Goal: Transaction & Acquisition: Purchase product/service

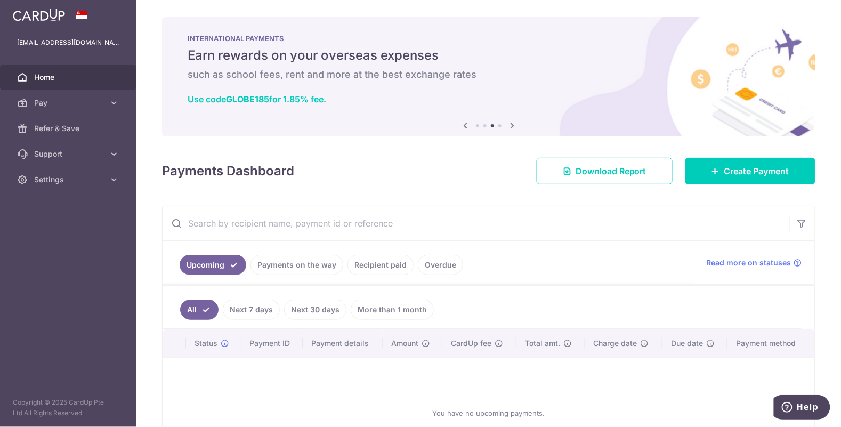
click at [391, 310] on link "More than 1 month" at bounding box center [392, 310] width 83 height 20
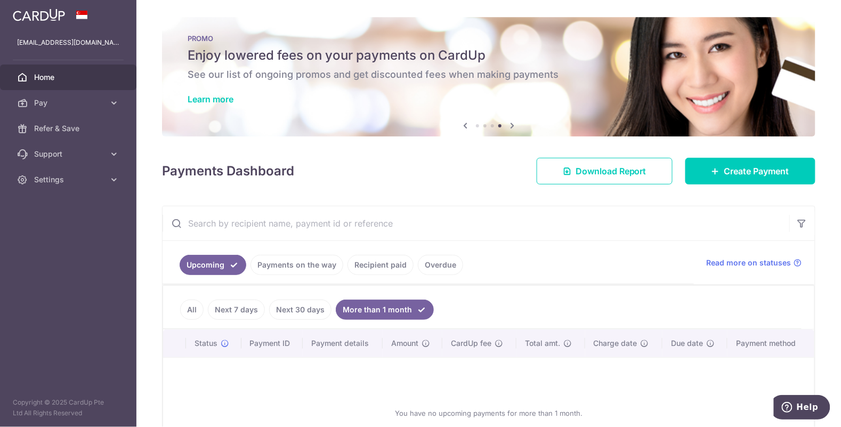
click at [384, 269] on link "Recipient paid" at bounding box center [381, 265] width 66 height 20
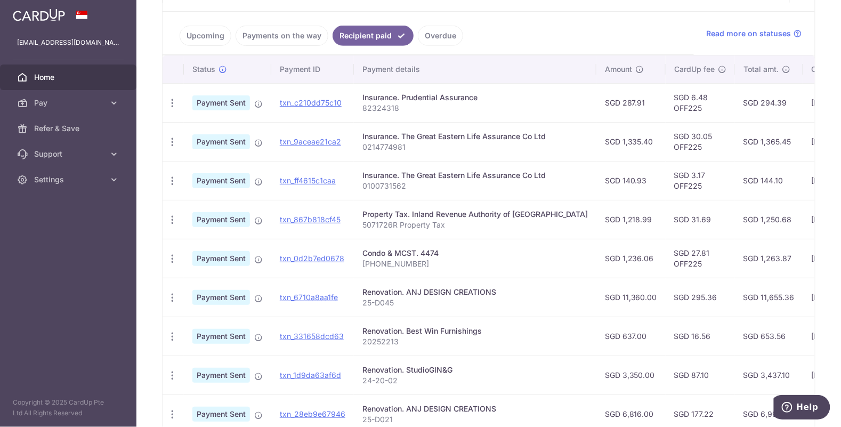
scroll to position [231, 0]
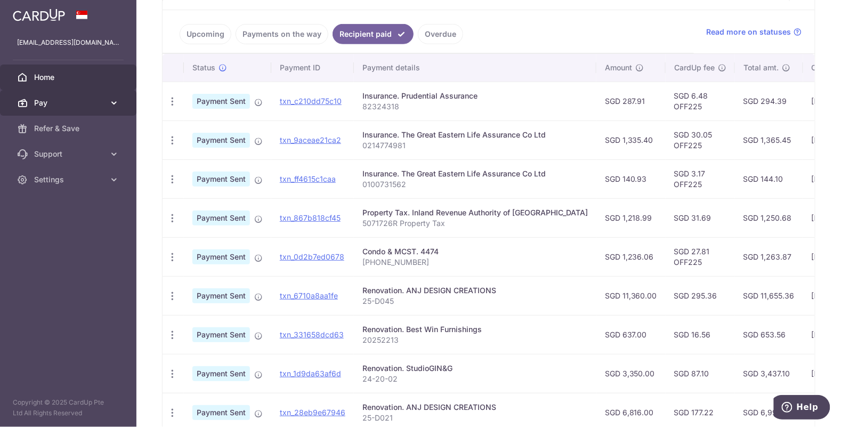
click at [109, 104] on icon at bounding box center [114, 103] width 11 height 11
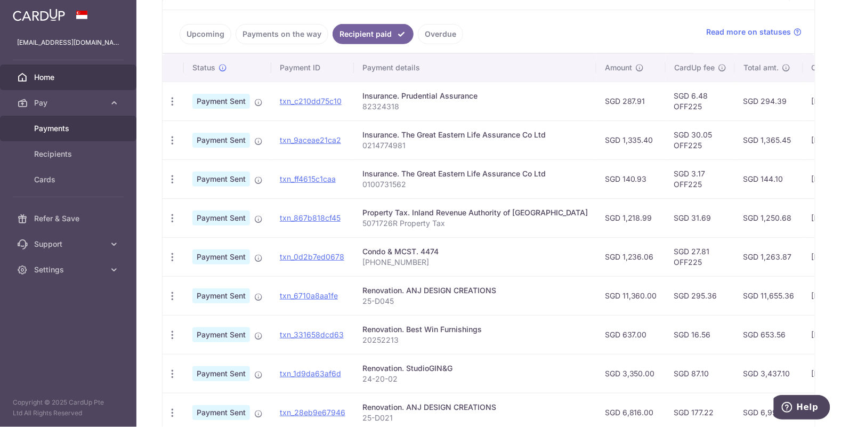
click at [83, 130] on span "Payments" at bounding box center [69, 128] width 70 height 11
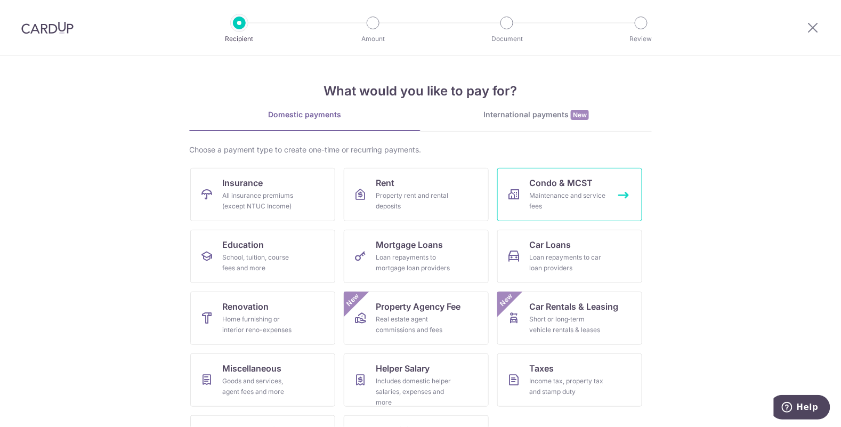
click at [585, 194] on div "Maintenance and service fees" at bounding box center [567, 200] width 77 height 21
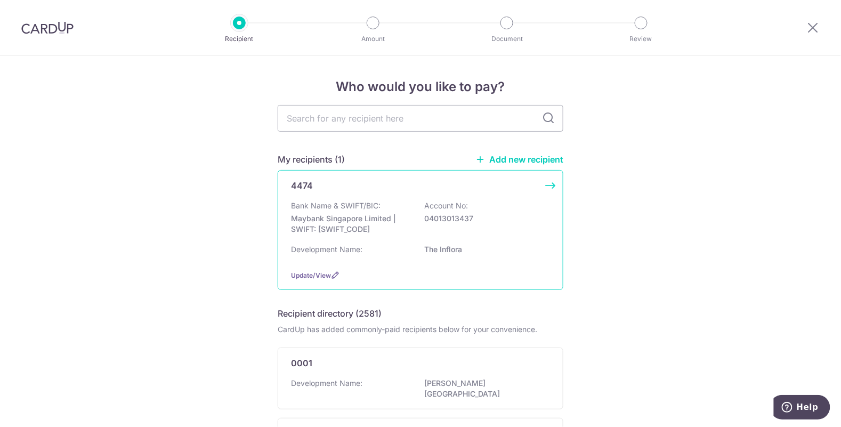
click at [376, 201] on p "Bank Name & SWIFT/BIC:" at bounding box center [336, 205] width 90 height 11
click at [438, 209] on p "Account No:" at bounding box center [446, 205] width 44 height 11
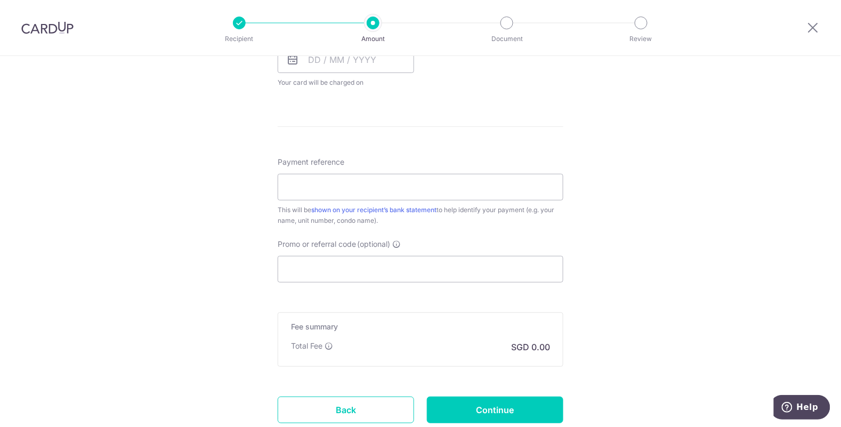
scroll to position [539, 0]
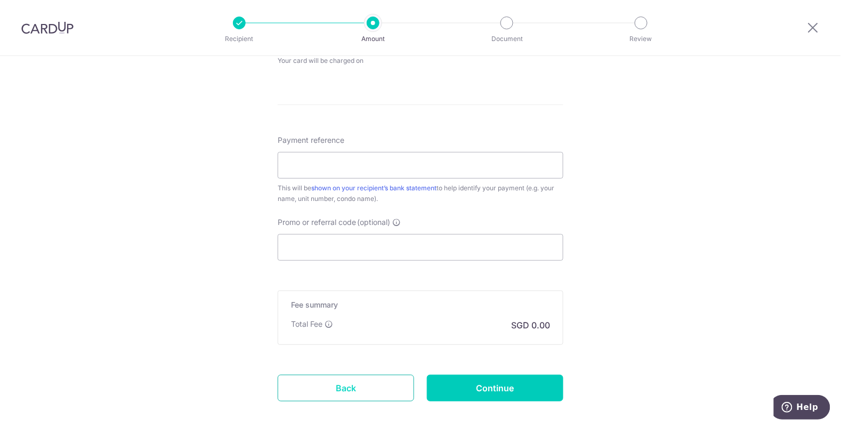
click at [377, 385] on link "Back" at bounding box center [346, 388] width 136 height 27
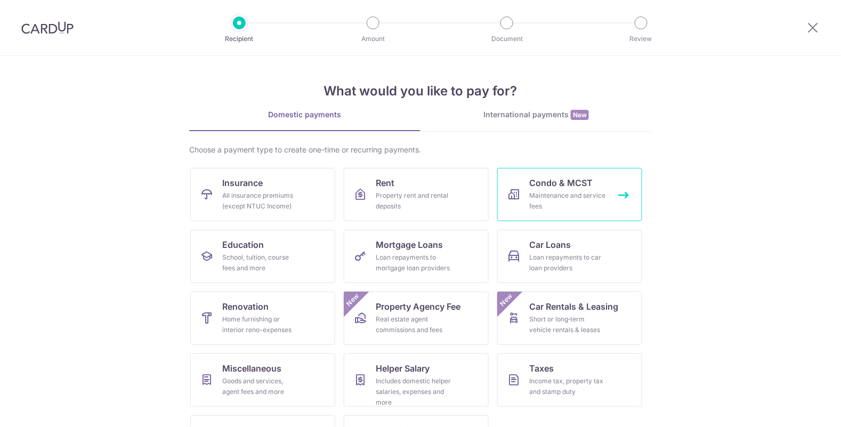
click at [581, 187] on span "Condo & MCST" at bounding box center [560, 182] width 63 height 13
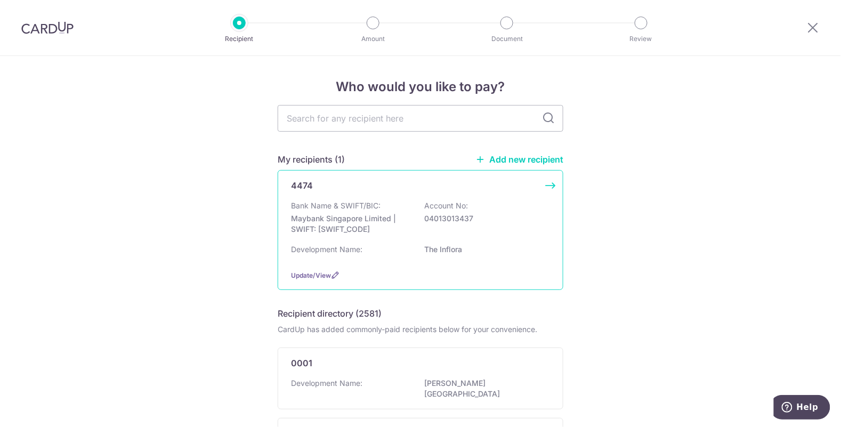
click at [502, 222] on p "04013013437" at bounding box center [483, 218] width 119 height 11
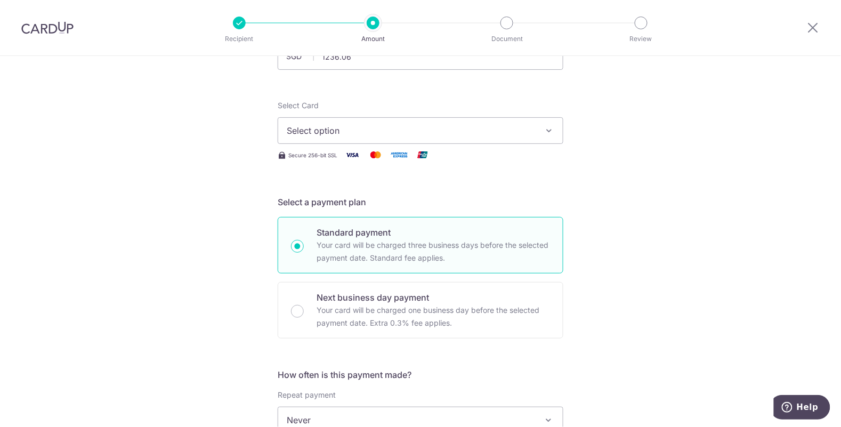
scroll to position [100, 0]
click at [543, 136] on button "Select option" at bounding box center [421, 131] width 286 height 27
type input "1,236.06"
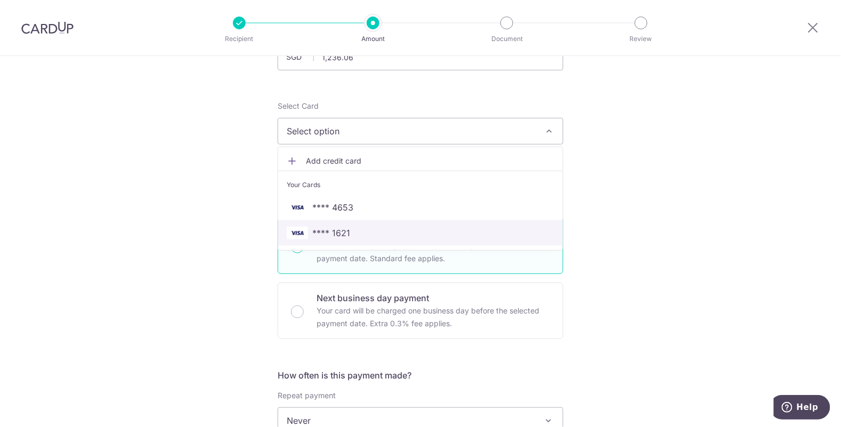
click at [350, 236] on span "**** 1621" at bounding box center [421, 233] width 268 height 13
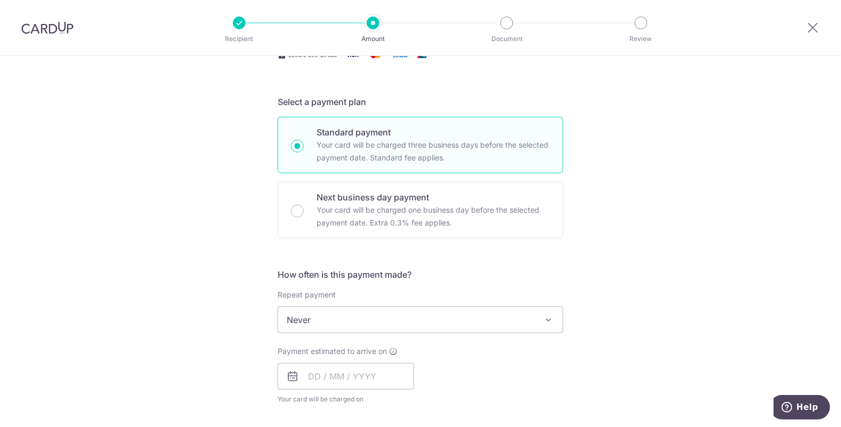
scroll to position [202, 0]
click at [538, 312] on span "Never" at bounding box center [420, 318] width 285 height 26
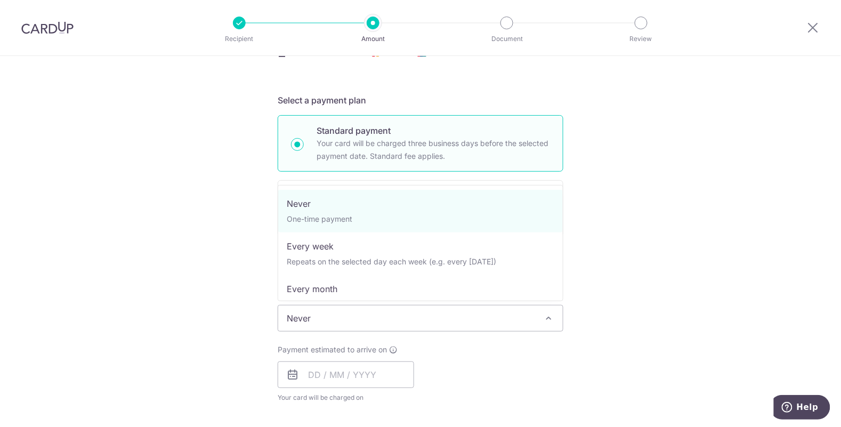
click at [655, 228] on div "Tell us more about your payment Enter payment amount SGD 1,236.06 1236.06 Selec…" at bounding box center [420, 336] width 841 height 964
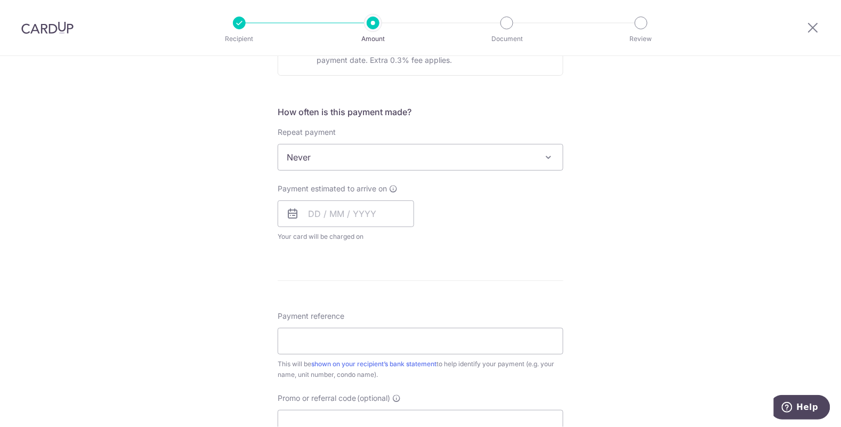
scroll to position [364, 0]
click at [392, 213] on input "text" at bounding box center [346, 212] width 136 height 27
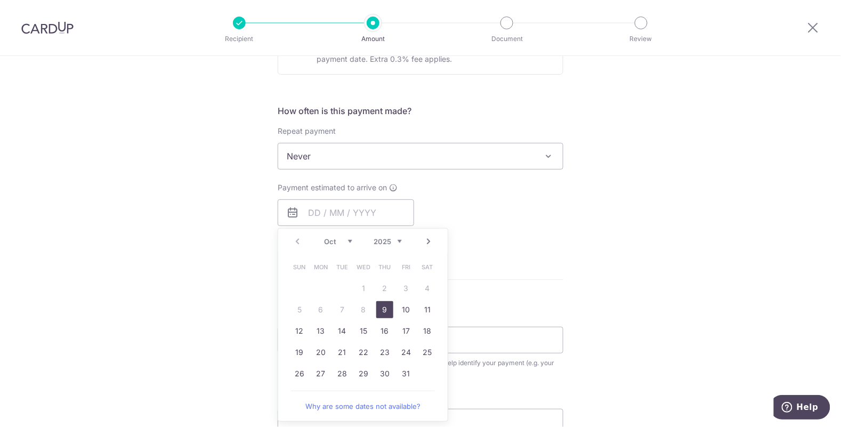
click at [383, 306] on link "9" at bounding box center [384, 309] width 17 height 17
type input "09/10/2025"
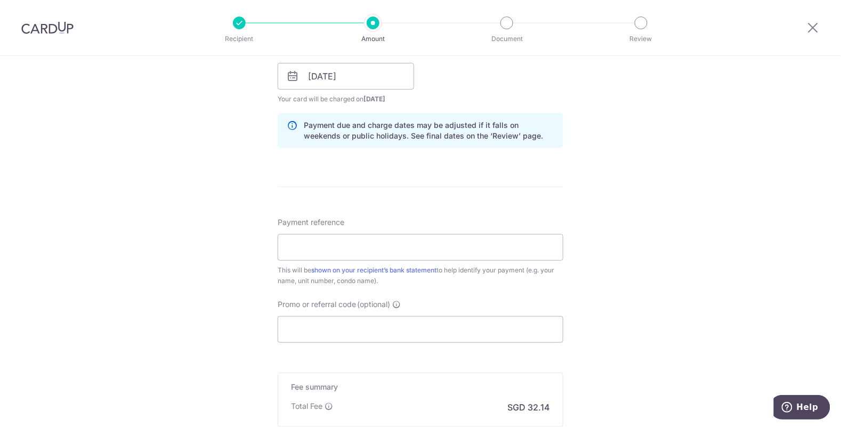
scroll to position [501, 0]
click at [493, 247] on input "Payment reference" at bounding box center [421, 246] width 286 height 27
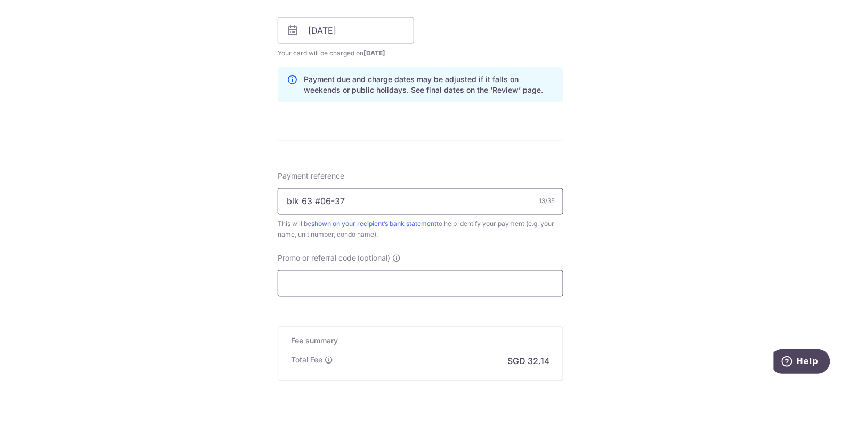
type input "blk 63 #06-37"
click at [423, 328] on input "Promo or referral code (optional)" at bounding box center [421, 329] width 286 height 27
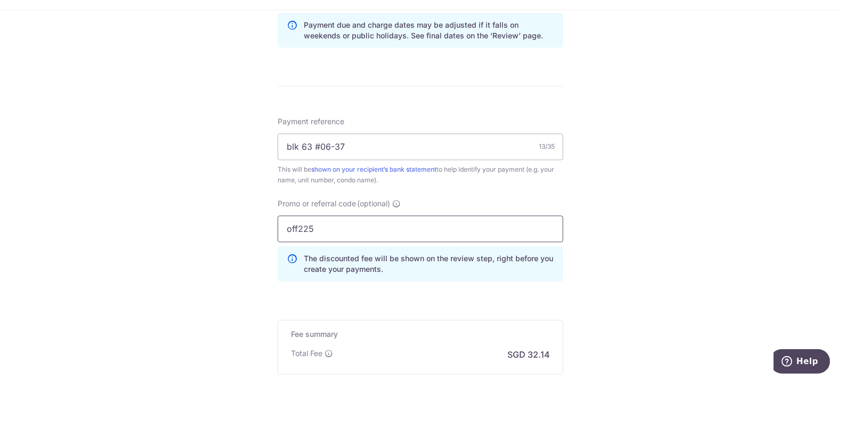
scroll to position [629, 0]
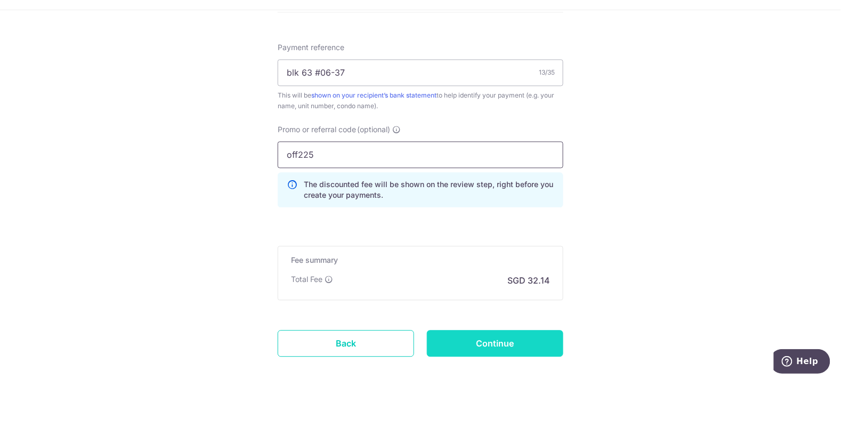
type input "off225"
click at [535, 393] on input "Continue" at bounding box center [495, 389] width 136 height 27
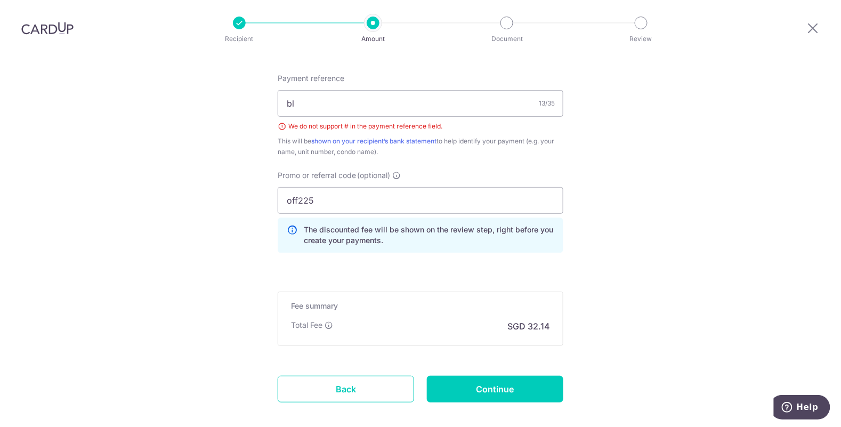
type input "b"
type input "063-06-37"
click at [508, 376] on input "Continue" at bounding box center [495, 389] width 136 height 27
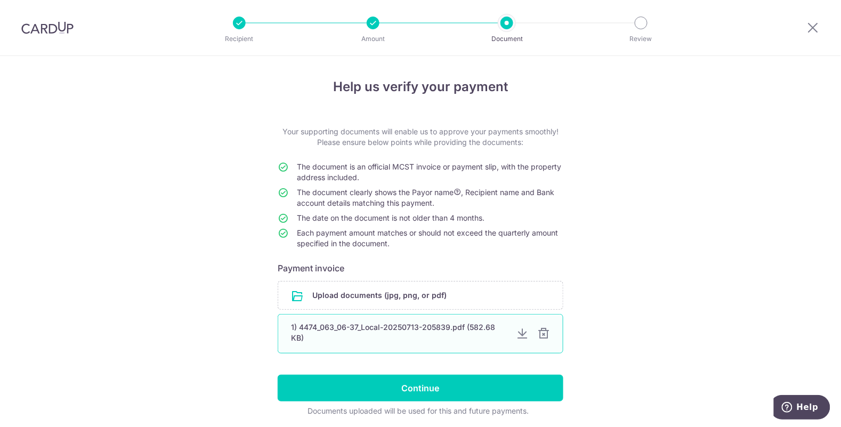
click at [429, 322] on div "1) 4474_063_06-37_Local-20250713-205839.pdf (582.68 KB)" at bounding box center [399, 332] width 216 height 21
click at [423, 329] on div "1) 4474_063_06-37_Local-20250713-205839.pdf (582.68 KB)" at bounding box center [399, 332] width 216 height 21
click at [549, 334] on div at bounding box center [543, 333] width 13 height 13
